Goal: Task Accomplishment & Management: Use online tool/utility

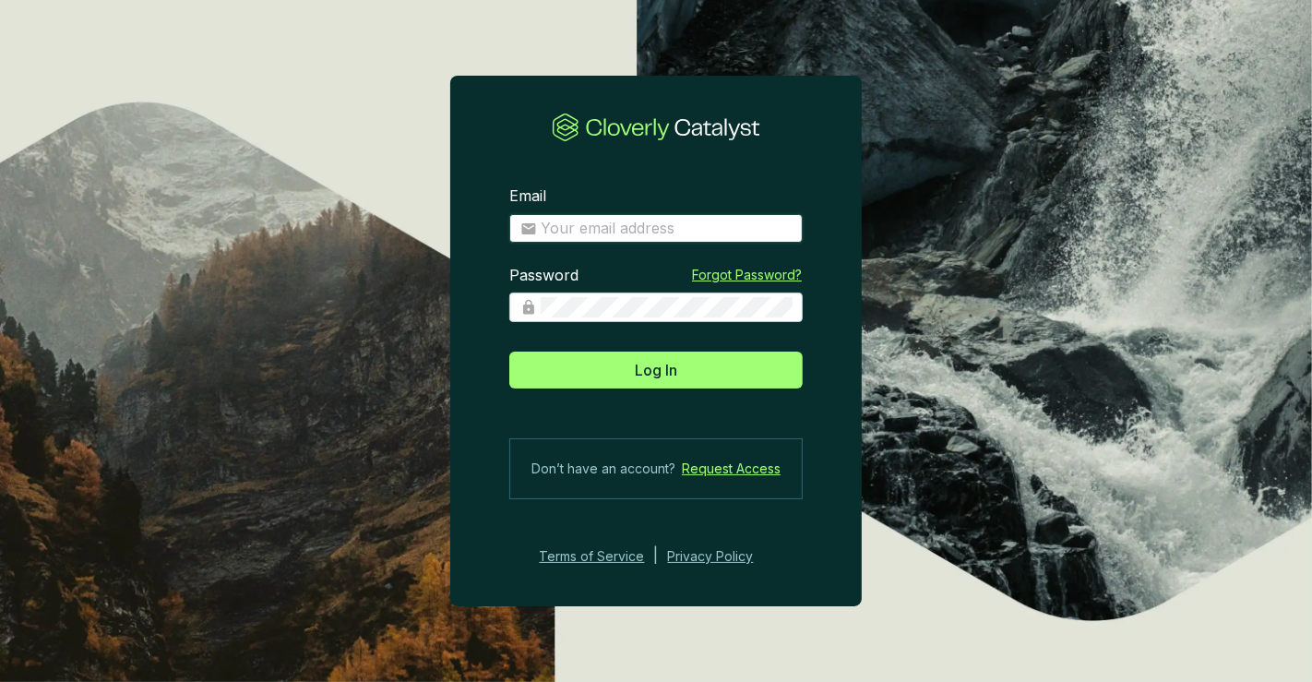
click at [740, 229] on input "Email" at bounding box center [665, 229] width 251 height 20
type input "[PERSON_NAME][EMAIL_ADDRESS][DOMAIN_NAME]"
click at [509, 351] on button "Log In" at bounding box center [655, 369] width 293 height 37
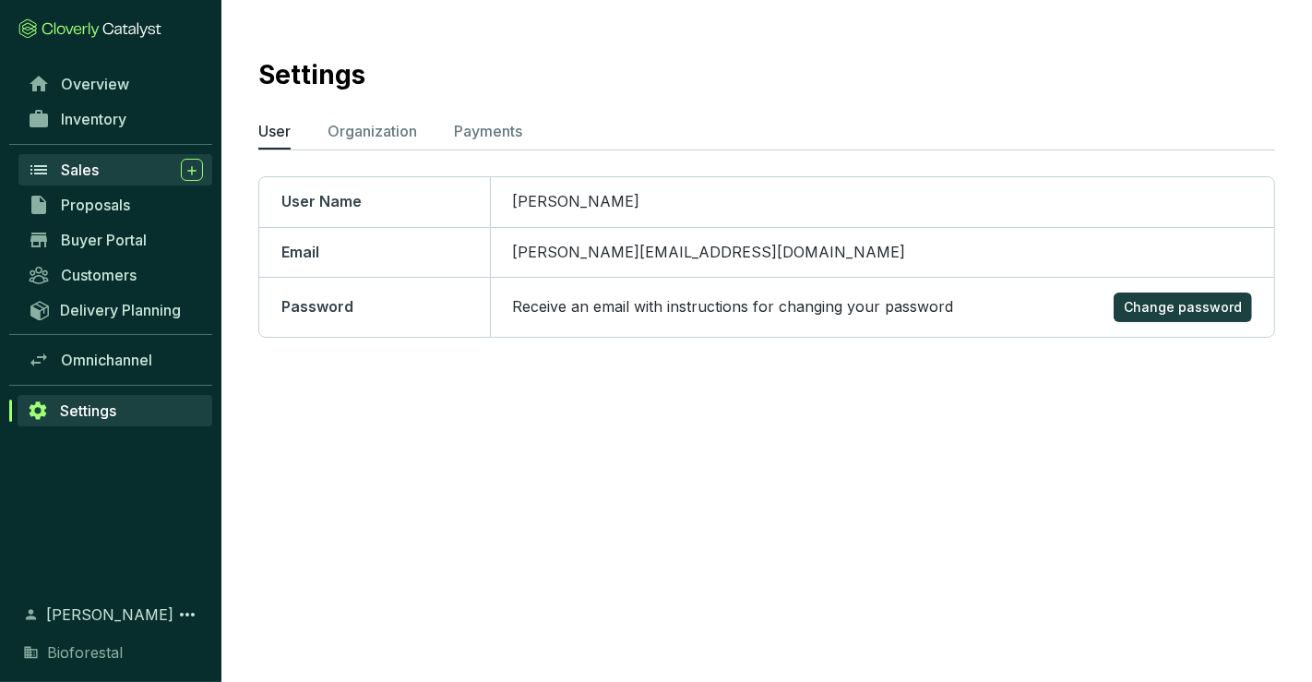
click at [116, 184] on link "Sales" at bounding box center [115, 169] width 194 height 31
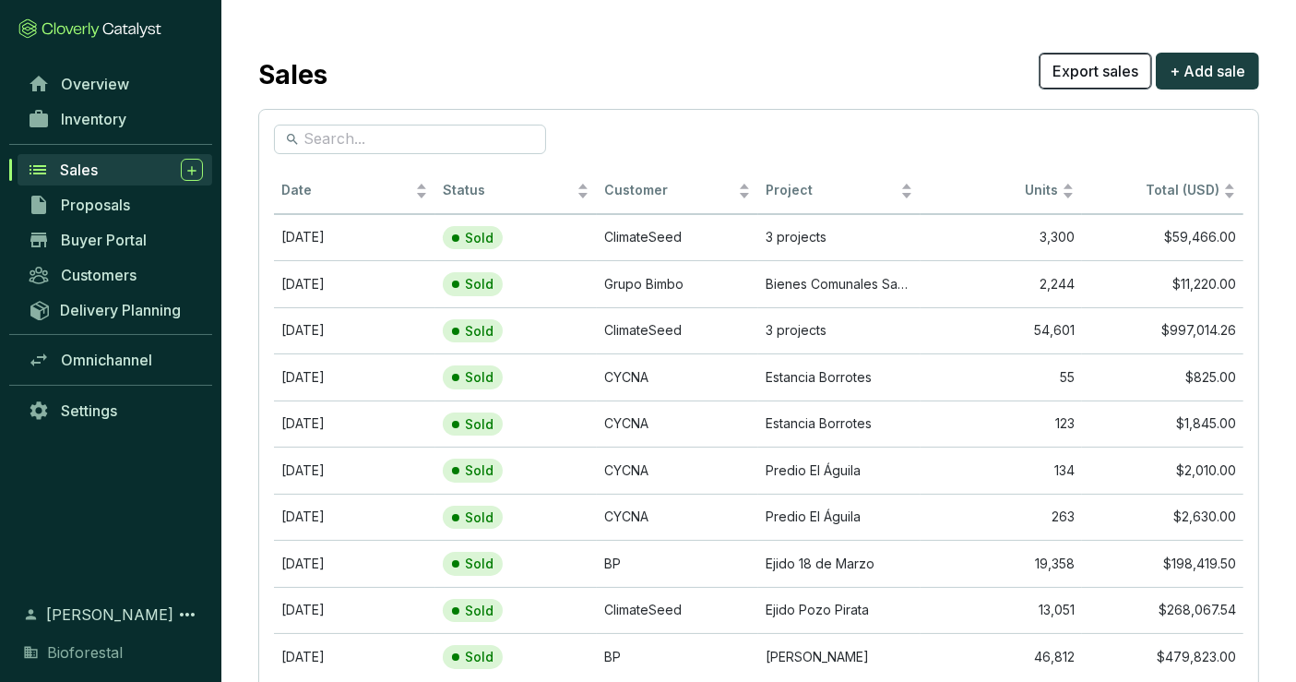
click at [1083, 65] on span "Export sales" at bounding box center [1095, 71] width 86 height 22
